Goal: Communication & Community: Answer question/provide support

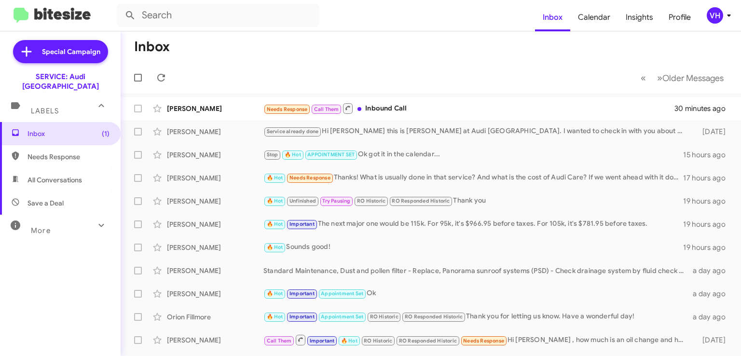
click at [230, 107] on div "[PERSON_NAME]" at bounding box center [215, 109] width 96 height 10
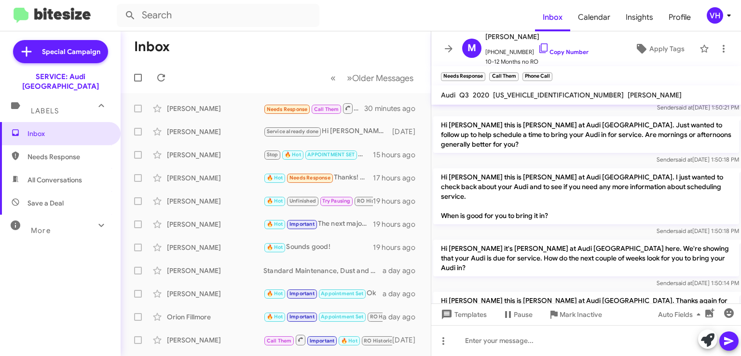
scroll to position [449, 0]
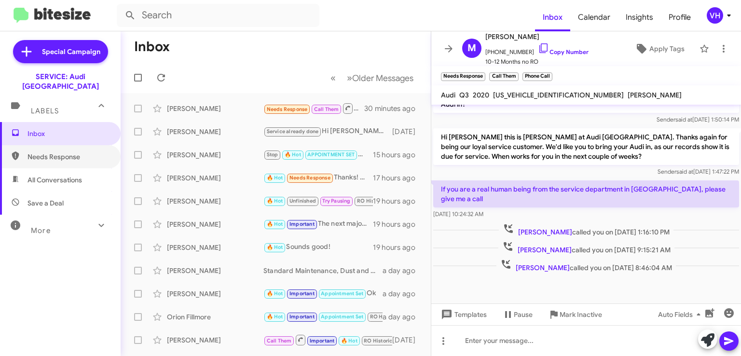
click at [64, 152] on span "Needs Response" at bounding box center [68, 157] width 82 height 10
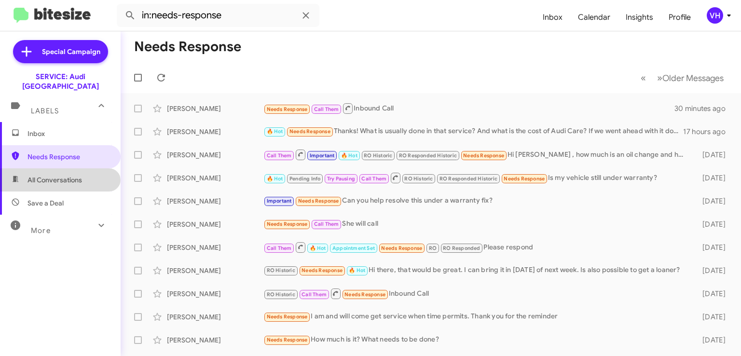
click at [59, 175] on span "All Conversations" at bounding box center [54, 180] width 54 height 10
type input "in:all-conversations"
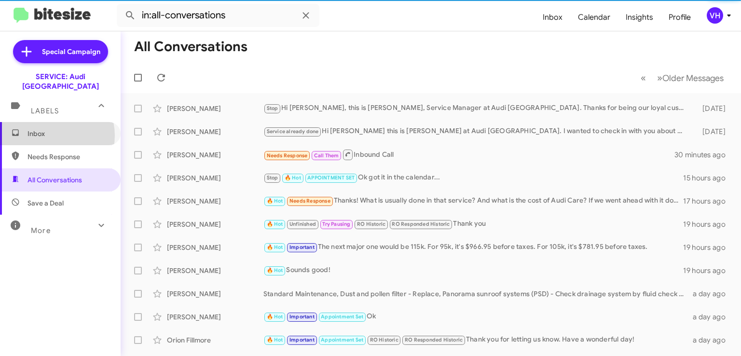
click at [52, 129] on span "Inbox" at bounding box center [68, 134] width 82 height 10
